Goal: Task Accomplishment & Management: Complete application form

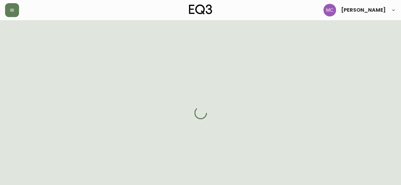
select select "BC"
select select "CA"
select select "CA_EN"
select select "Outreach from a Trade Rep"
select select "Interior Designer"
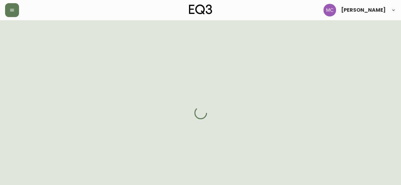
select select "false"
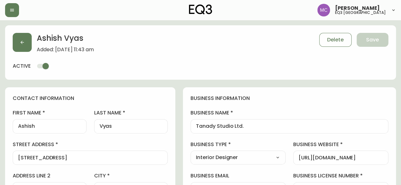
type input "EQ3 [GEOGRAPHIC_DATA]"
select select "cjw10z96p001r6gs00juufhhe"
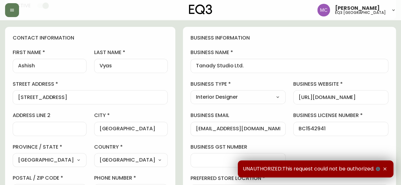
scroll to position [62, 0]
